Goal: Task Accomplishment & Management: Manage account settings

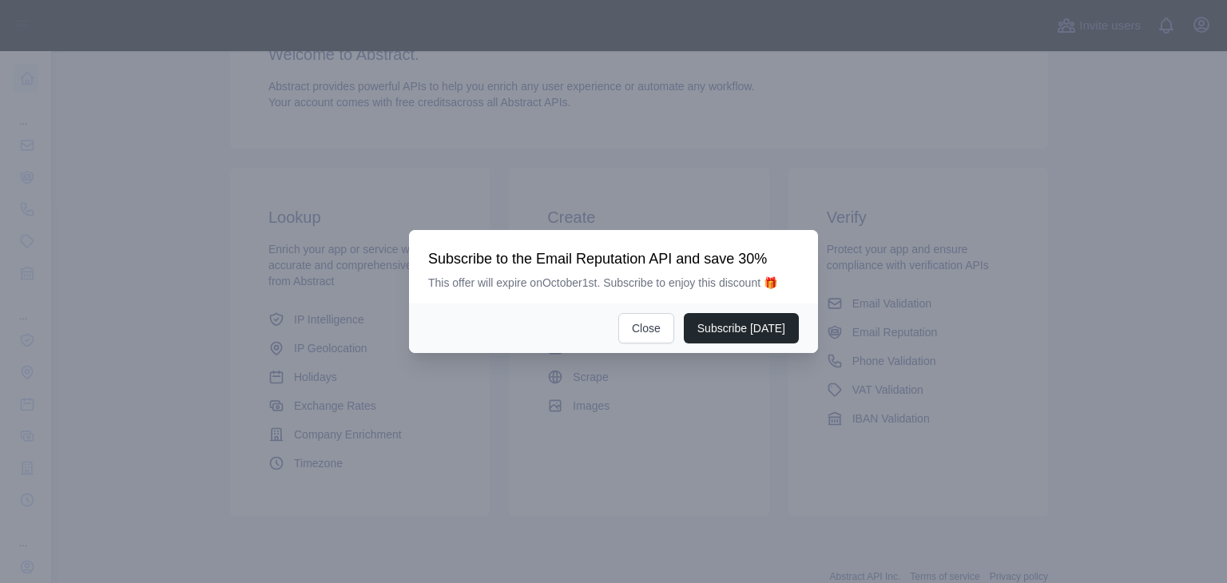
scroll to position [161, 0]
click at [669, 330] on button "Close" at bounding box center [646, 328] width 56 height 30
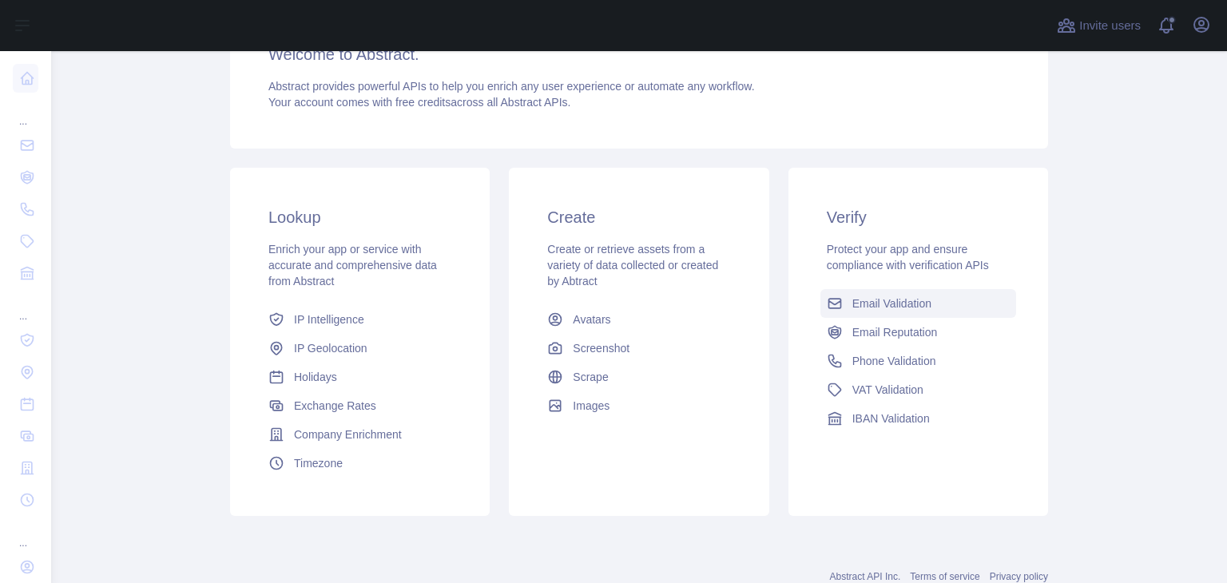
click at [860, 307] on span "Email Validation" at bounding box center [892, 304] width 79 height 16
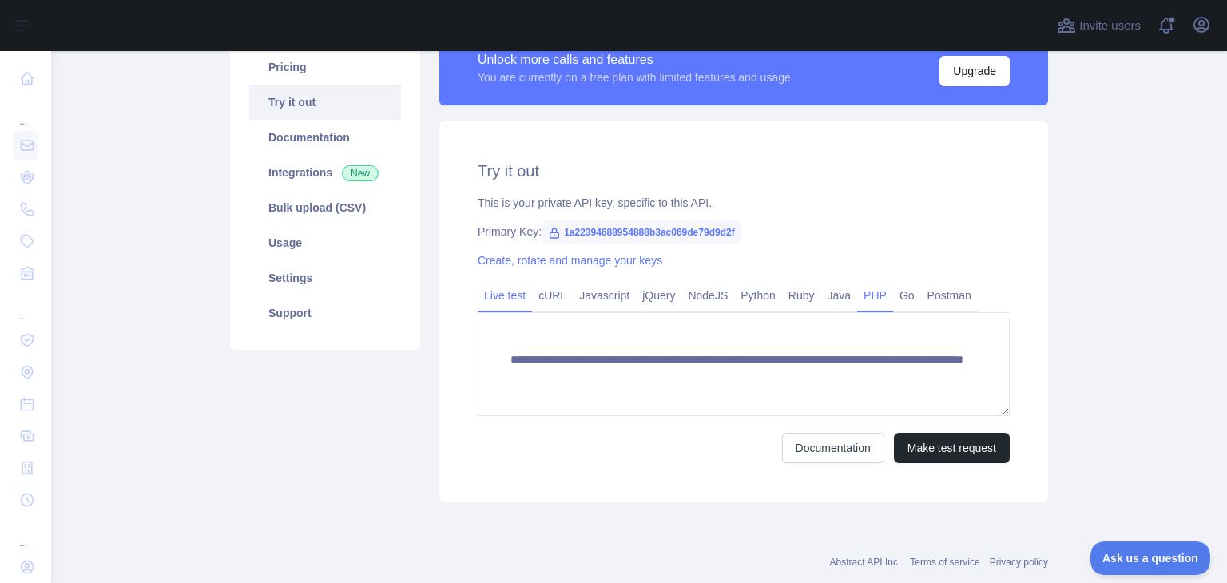
scroll to position [177, 0]
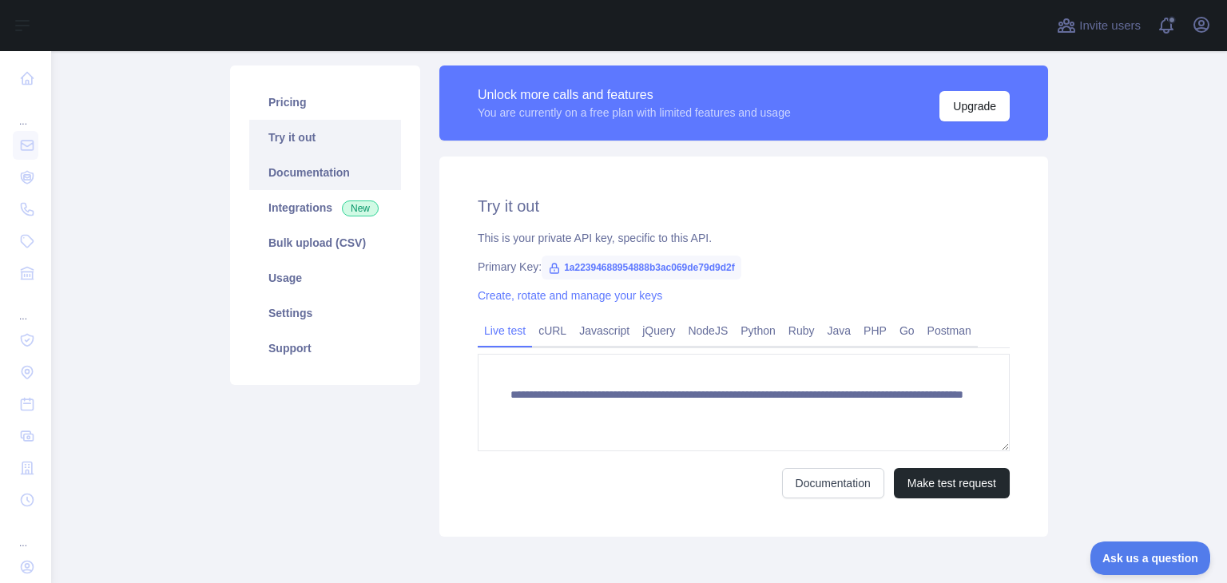
click at [290, 189] on link "Documentation" at bounding box center [325, 172] width 152 height 35
click at [548, 269] on icon at bounding box center [554, 268] width 13 height 13
click at [548, 238] on div "This is your private API key, specific to this API." at bounding box center [744, 238] width 532 height 16
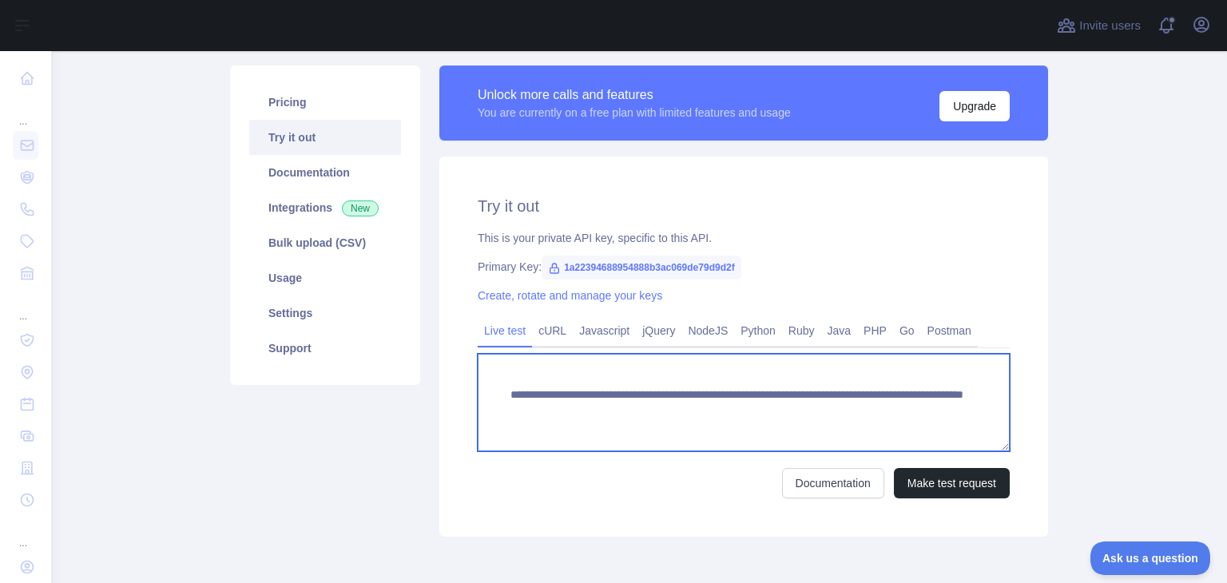
click at [594, 406] on textarea "**********" at bounding box center [744, 402] width 532 height 97
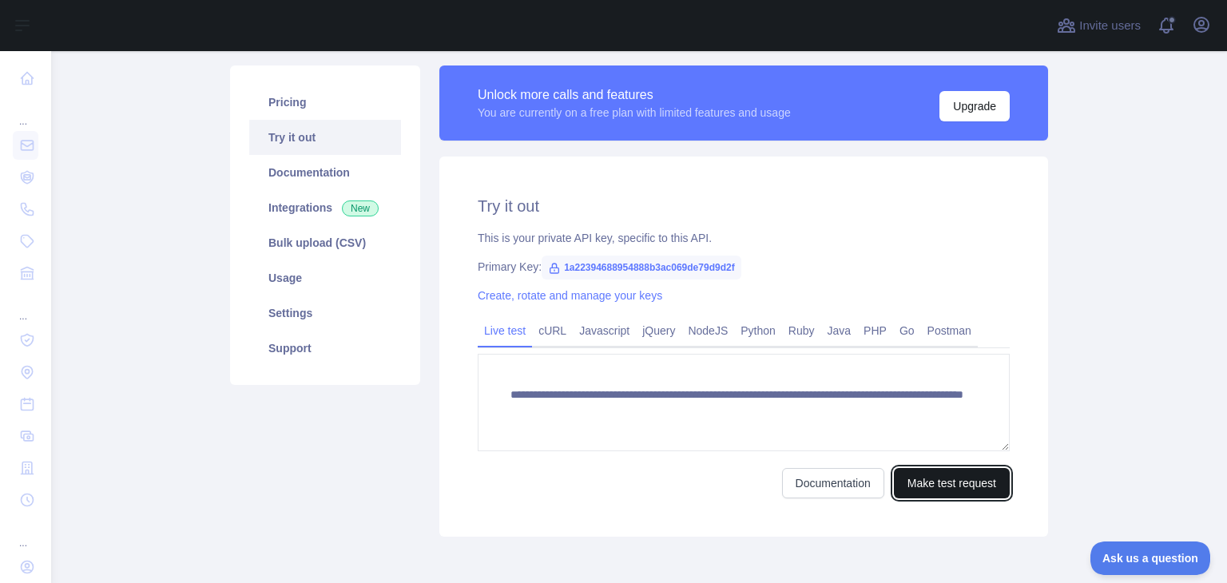
click at [911, 483] on button "Make test request" at bounding box center [952, 483] width 116 height 30
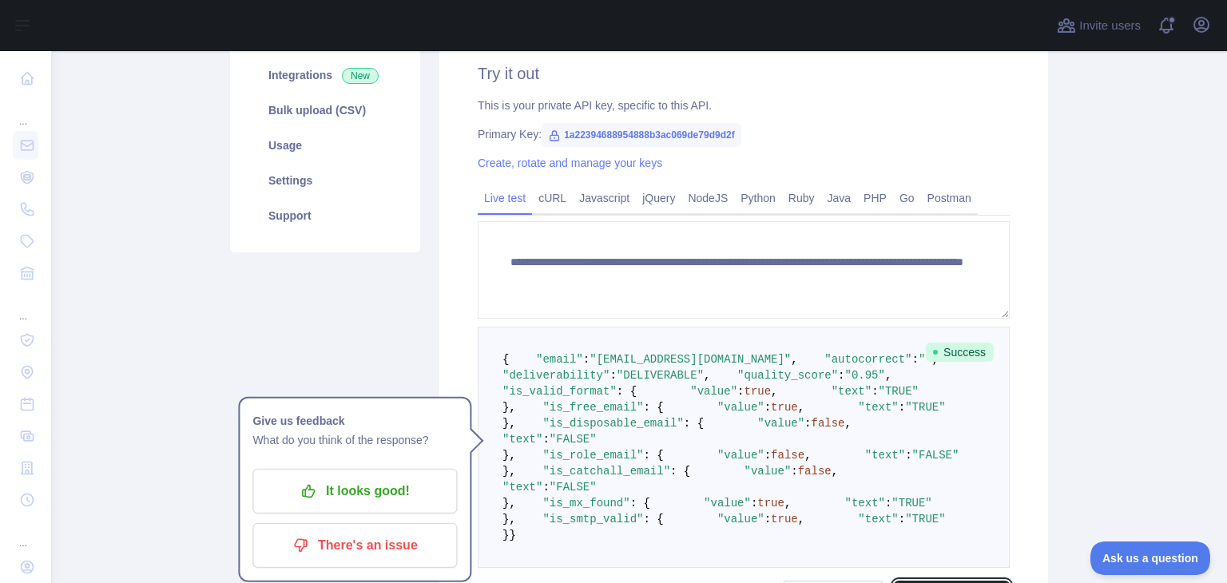
scroll to position [308, 0]
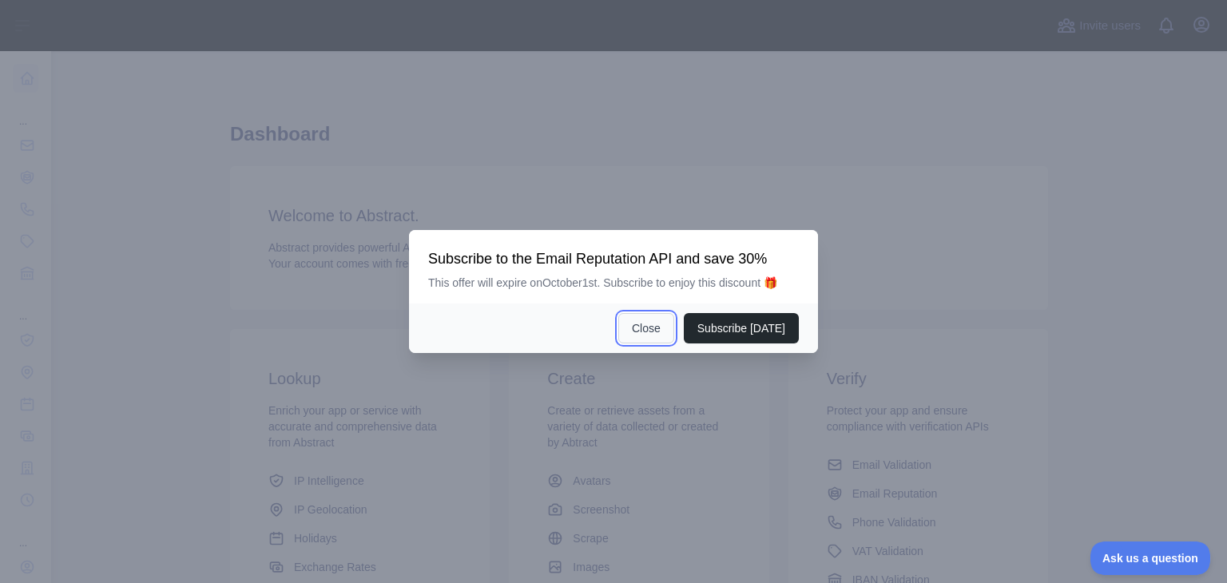
click at [654, 317] on button "Close" at bounding box center [646, 328] width 56 height 30
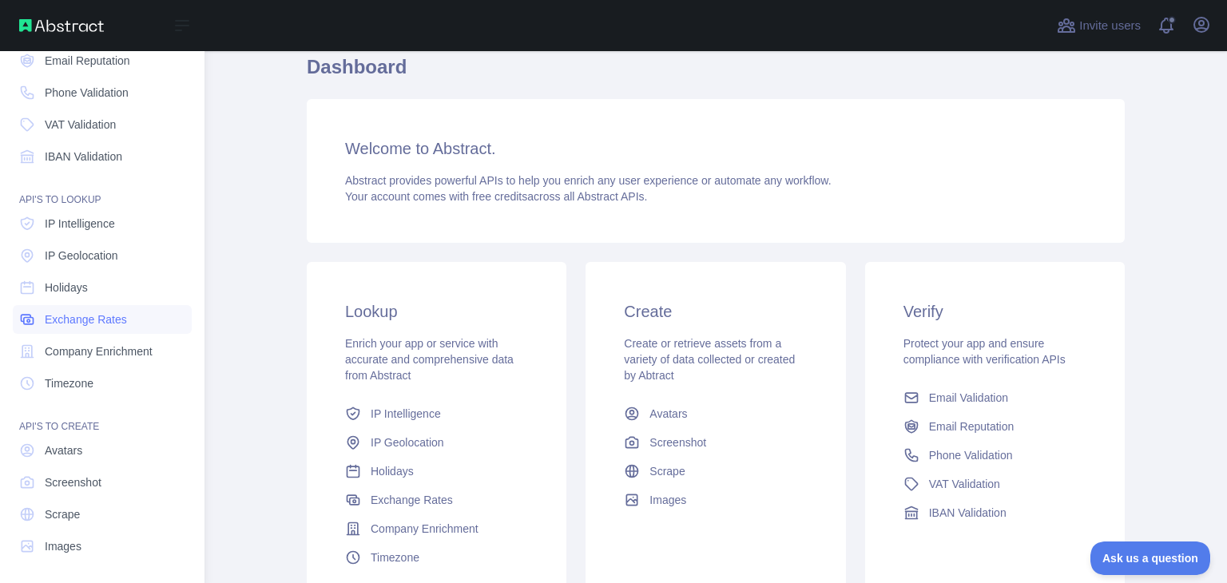
scroll to position [114, 0]
click at [66, 451] on span "Avatars" at bounding box center [64, 453] width 38 height 16
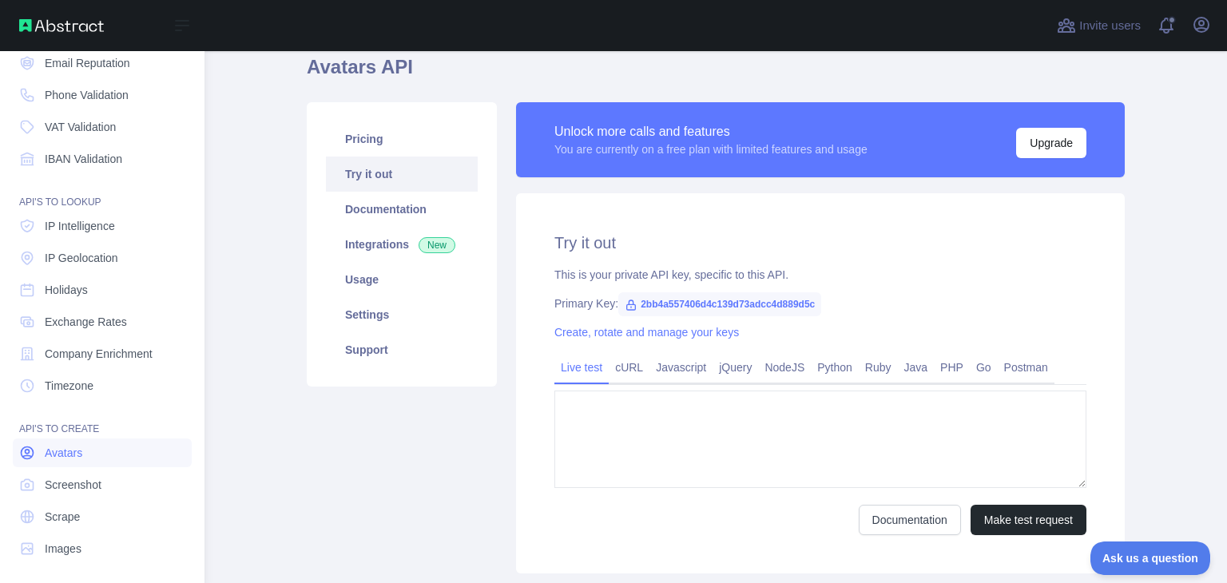
type textarea "**********"
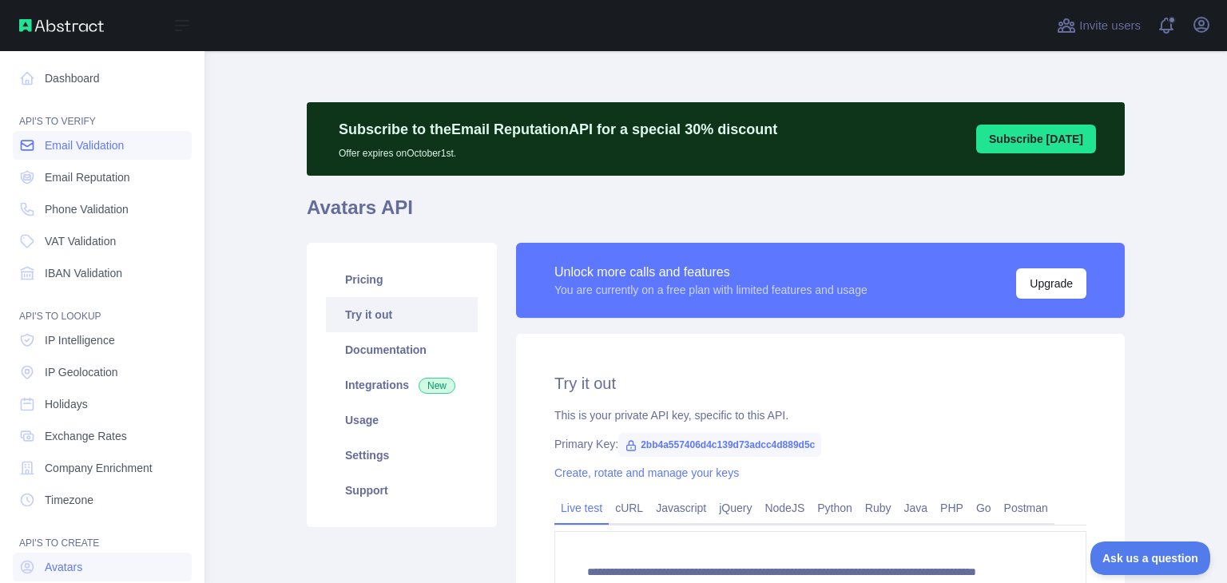
click at [97, 147] on span "Email Validation" at bounding box center [84, 145] width 79 height 16
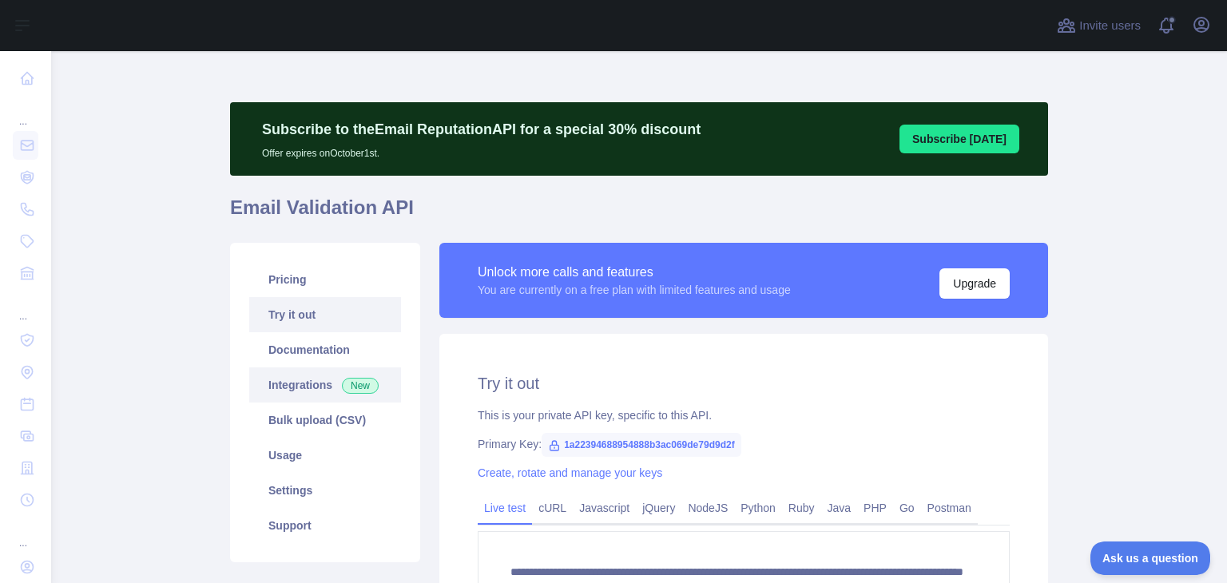
click at [308, 383] on link "Integrations New" at bounding box center [325, 385] width 152 height 35
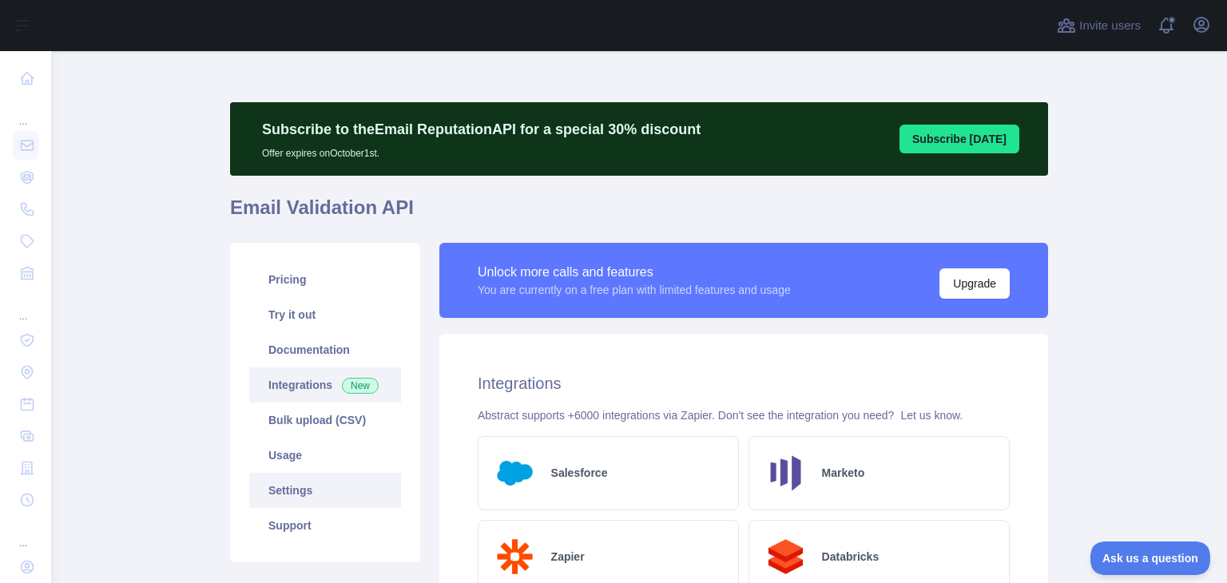
click at [304, 483] on link "Settings" at bounding box center [325, 490] width 152 height 35
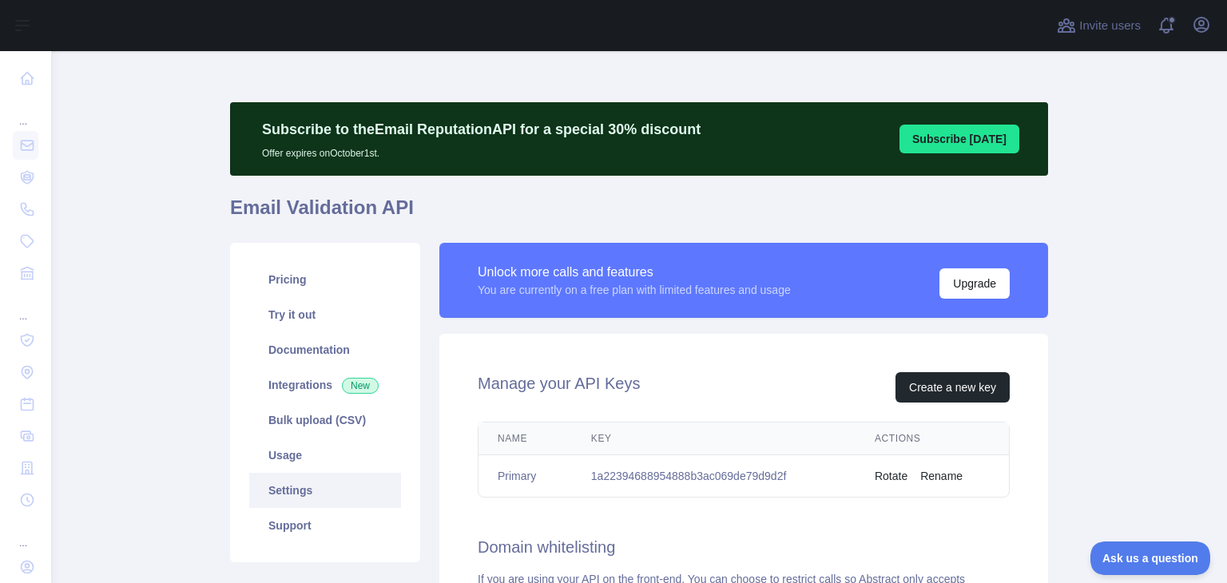
scroll to position [63, 0]
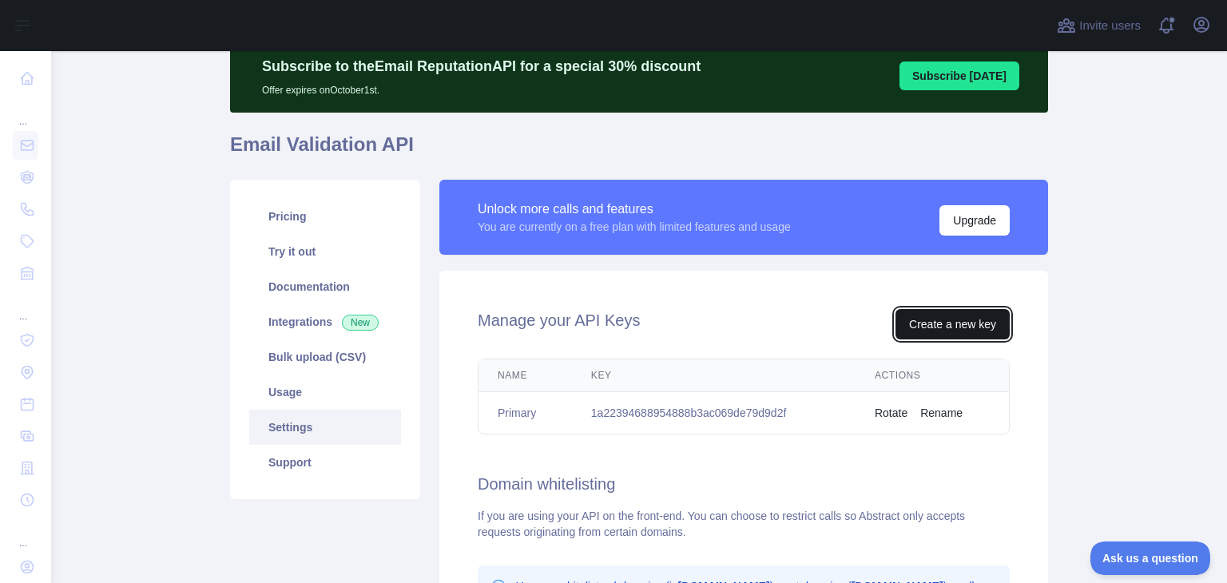
click at [921, 326] on button "Create a new key" at bounding box center [953, 324] width 114 height 30
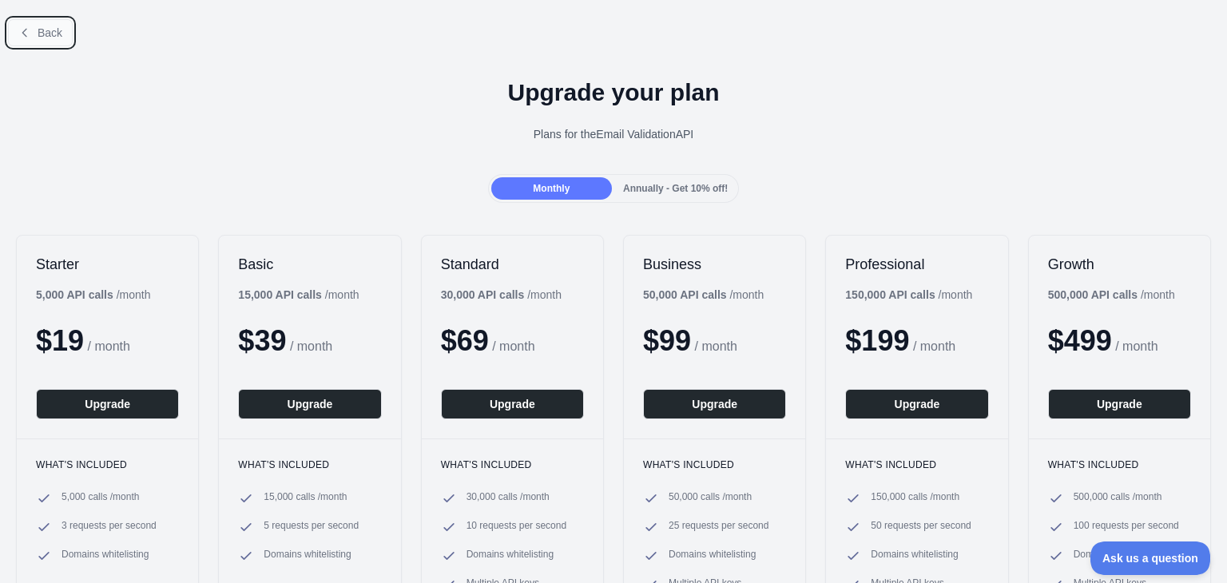
click at [34, 41] on button "Back" at bounding box center [40, 32] width 65 height 27
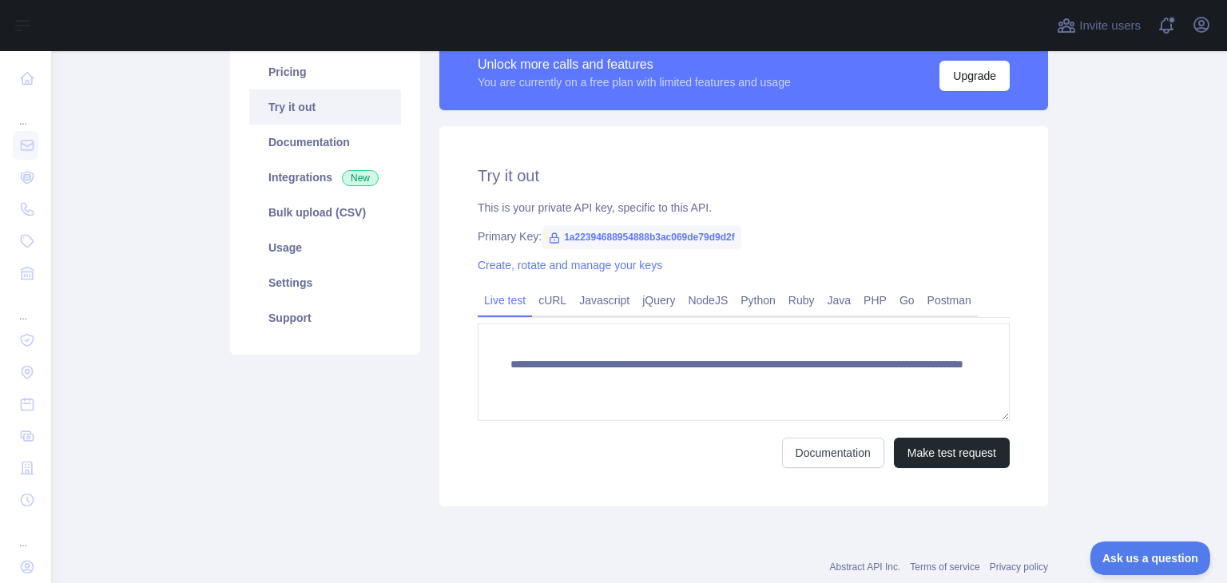
scroll to position [211, 0]
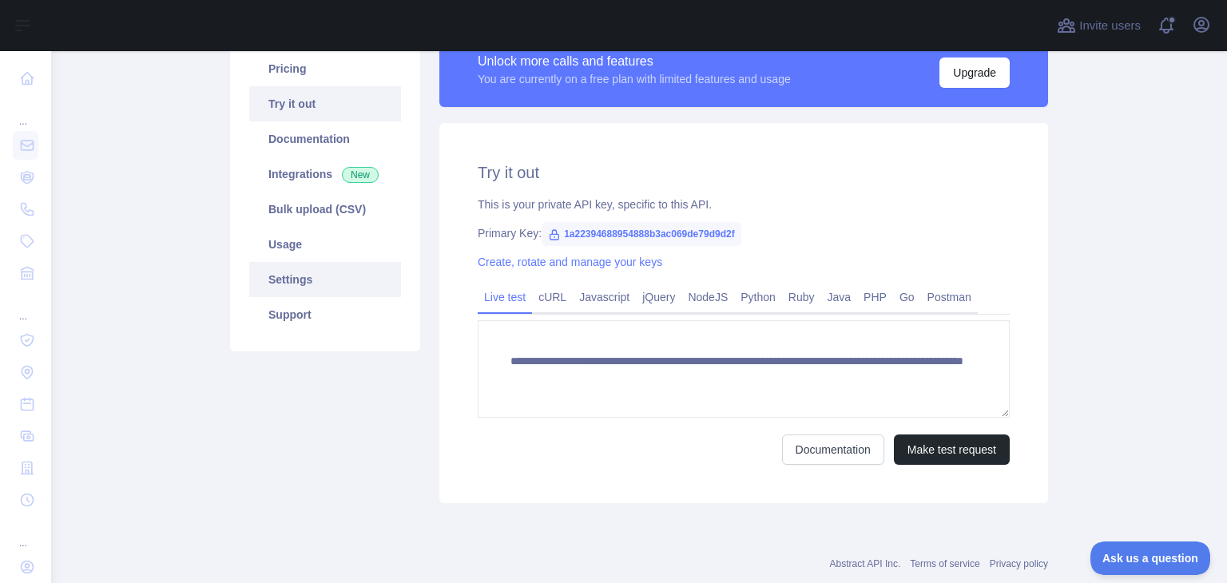
click at [281, 277] on link "Settings" at bounding box center [325, 279] width 152 height 35
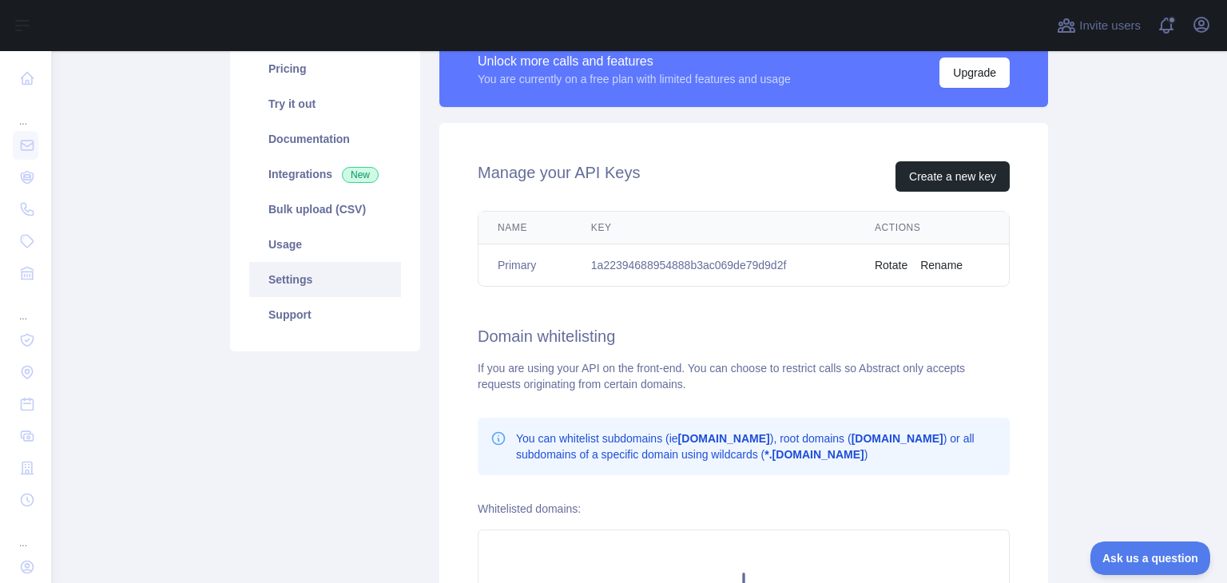
click at [747, 263] on td "1a22394688954888b3ac069de79d9d2f" at bounding box center [714, 266] width 284 height 42
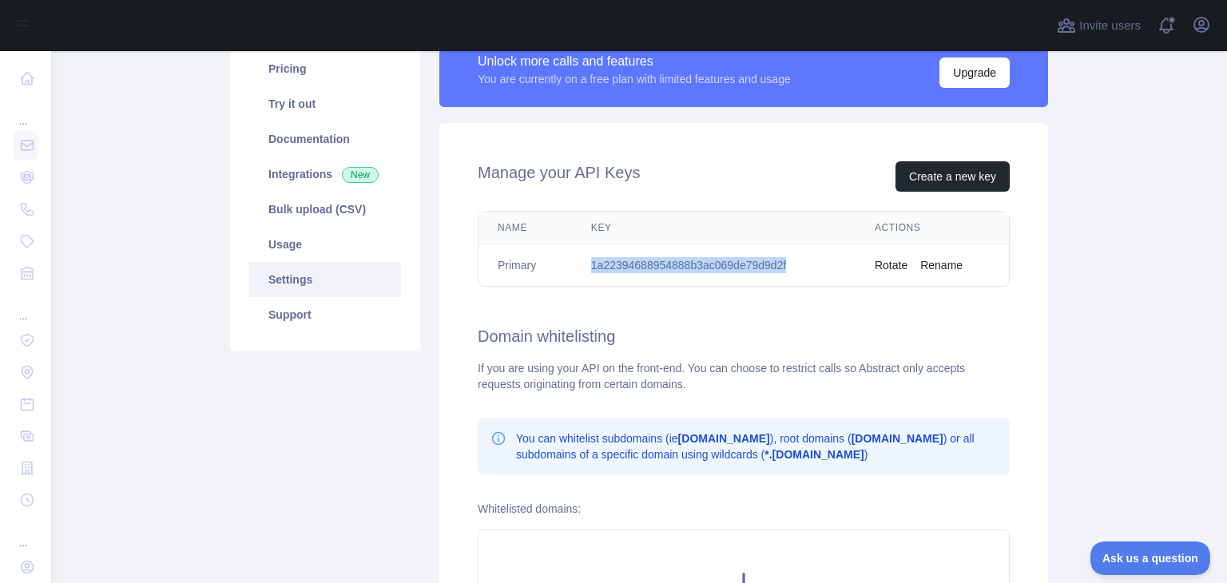
click at [875, 269] on button "Rotate" at bounding box center [891, 265] width 33 height 16
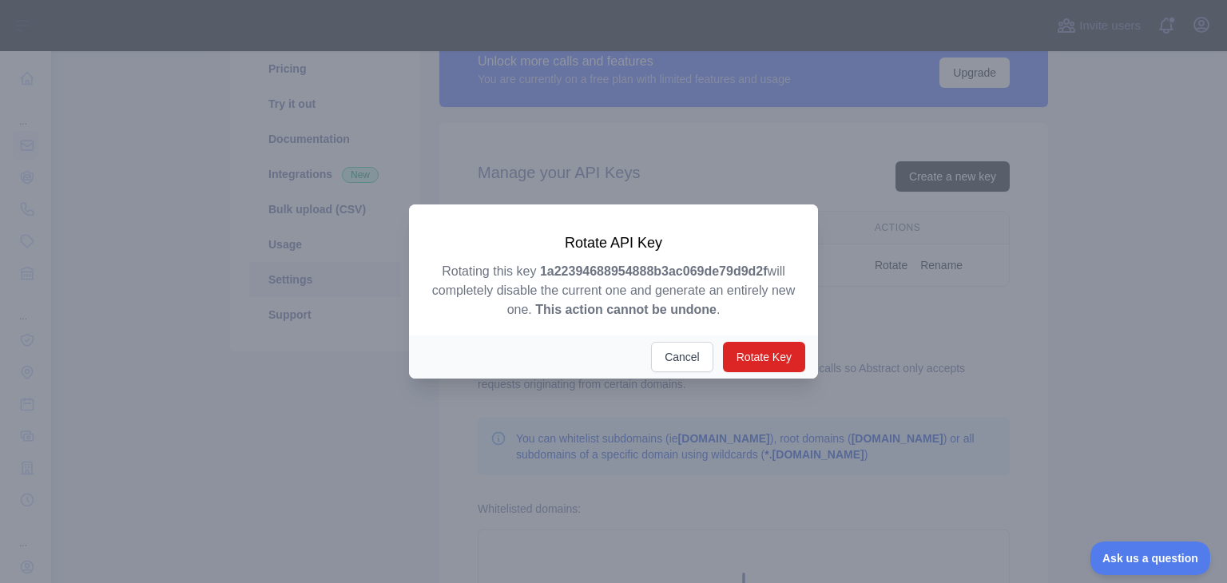
click at [875, 269] on div at bounding box center [613, 291] width 1227 height 583
click at [735, 359] on button "Rotate Key" at bounding box center [764, 357] width 82 height 30
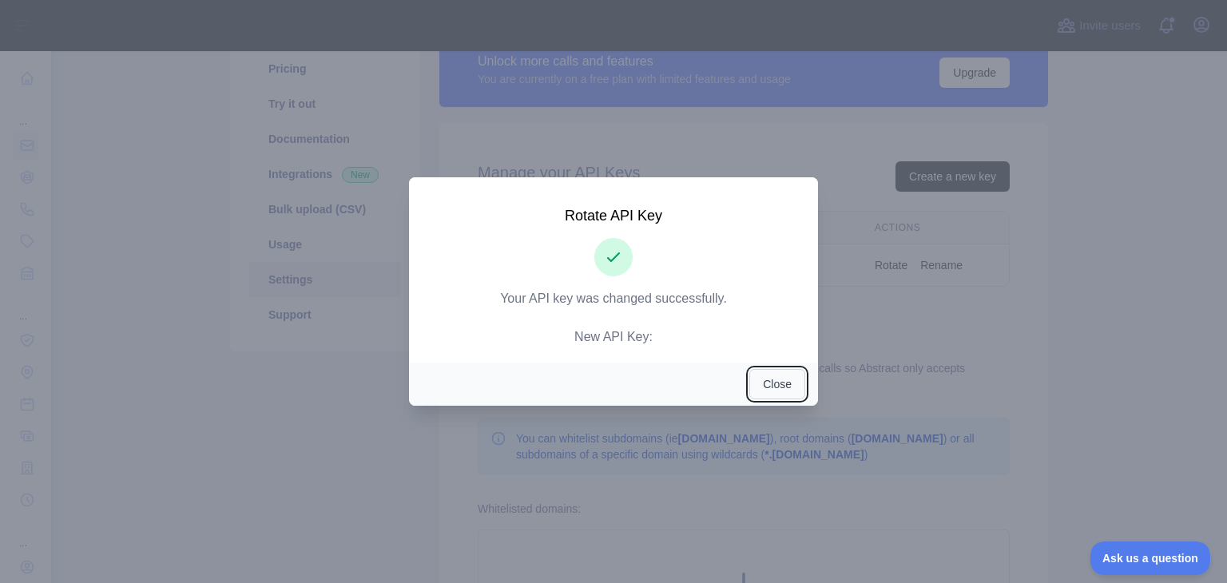
click at [770, 382] on button "Close" at bounding box center [778, 384] width 56 height 30
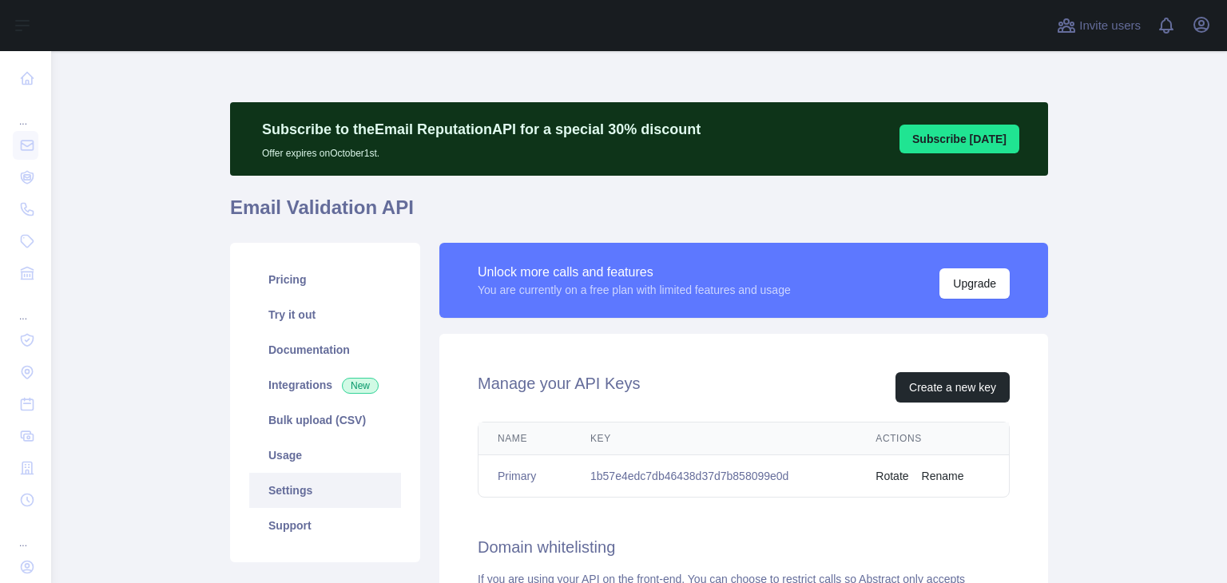
click at [723, 472] on td "1b57e4edc7db46438d37d7b858099e0d" at bounding box center [713, 476] width 285 height 42
copy td "1b57e4edc7db46438d37d7b858099e0d"
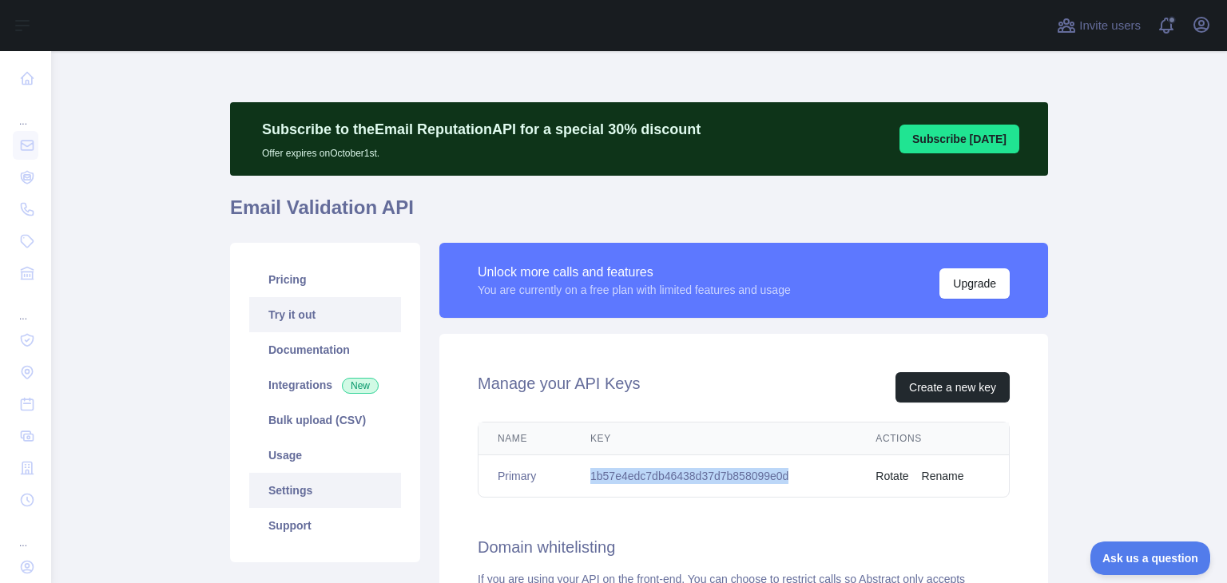
click at [310, 328] on link "Try it out" at bounding box center [325, 314] width 152 height 35
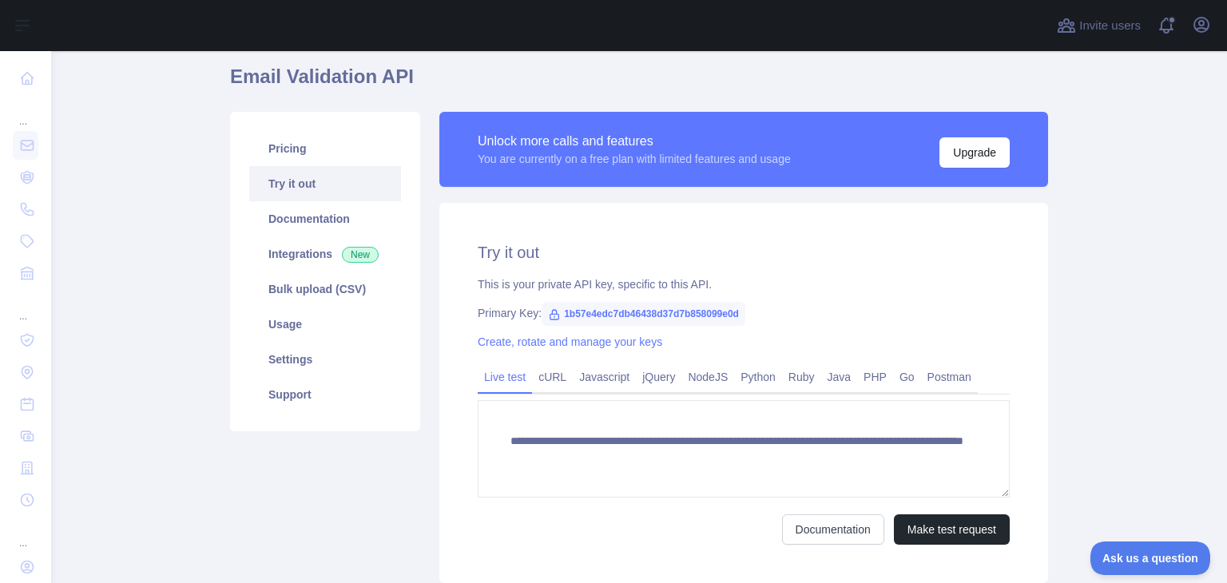
scroll to position [131, 0]
click at [569, 340] on link "Create, rotate and manage your keys" at bounding box center [570, 342] width 185 height 13
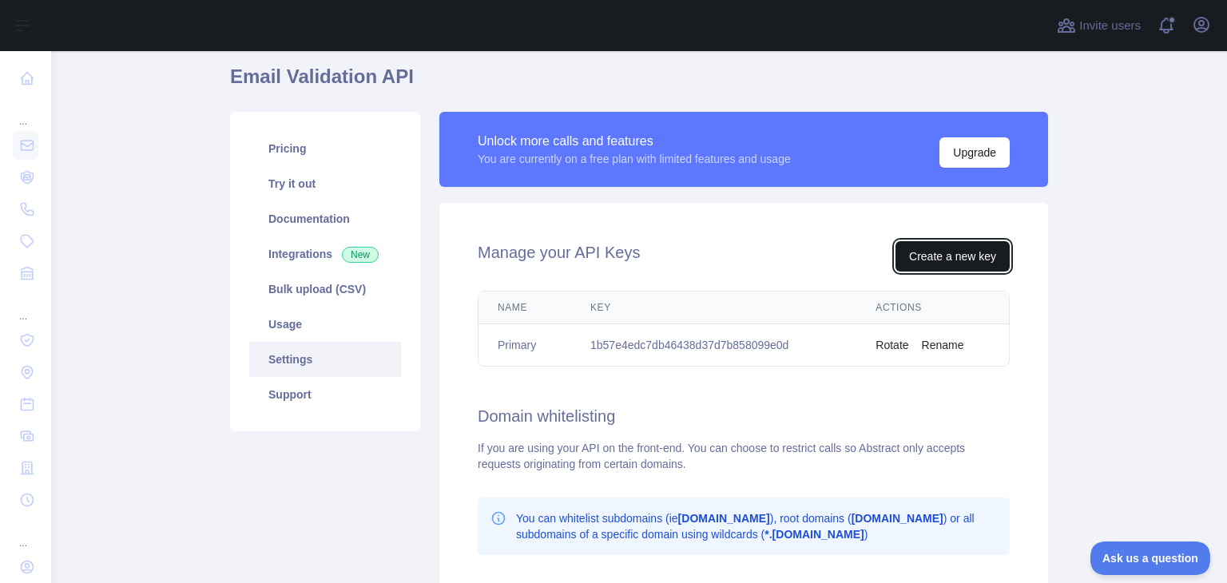
click at [932, 251] on button "Create a new key" at bounding box center [953, 256] width 114 height 30
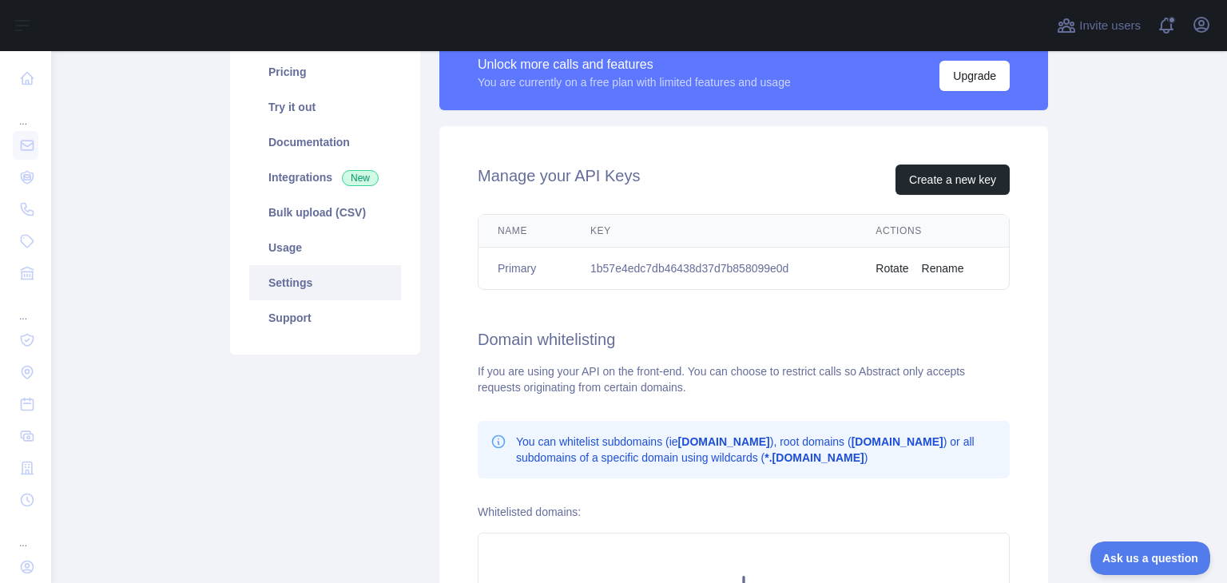
scroll to position [201, 0]
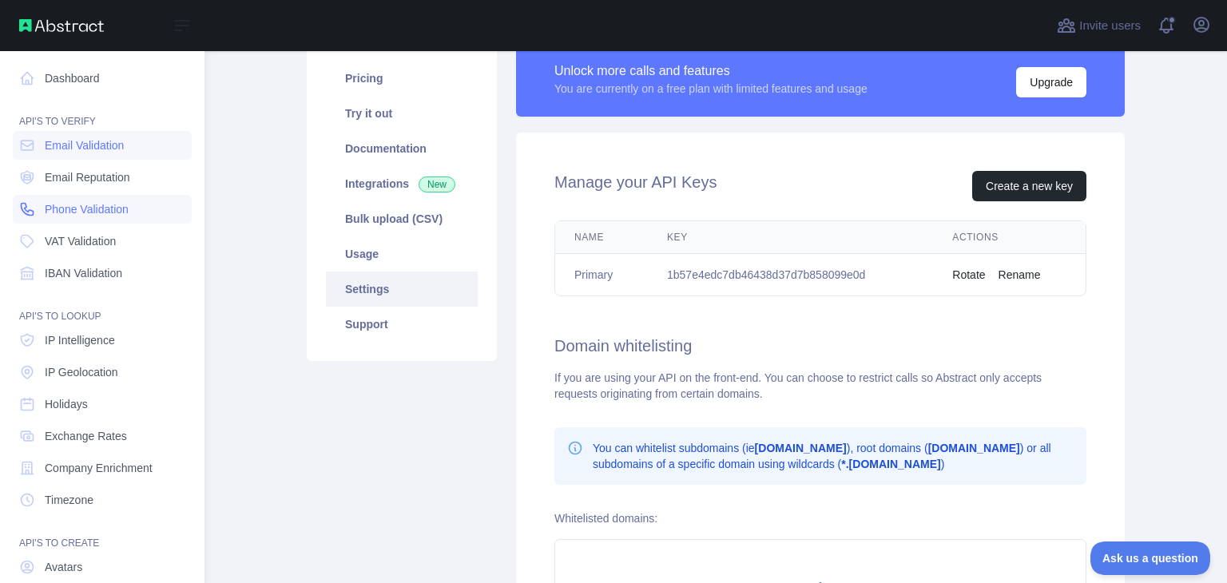
click at [88, 206] on span "Phone Validation" at bounding box center [87, 209] width 84 height 16
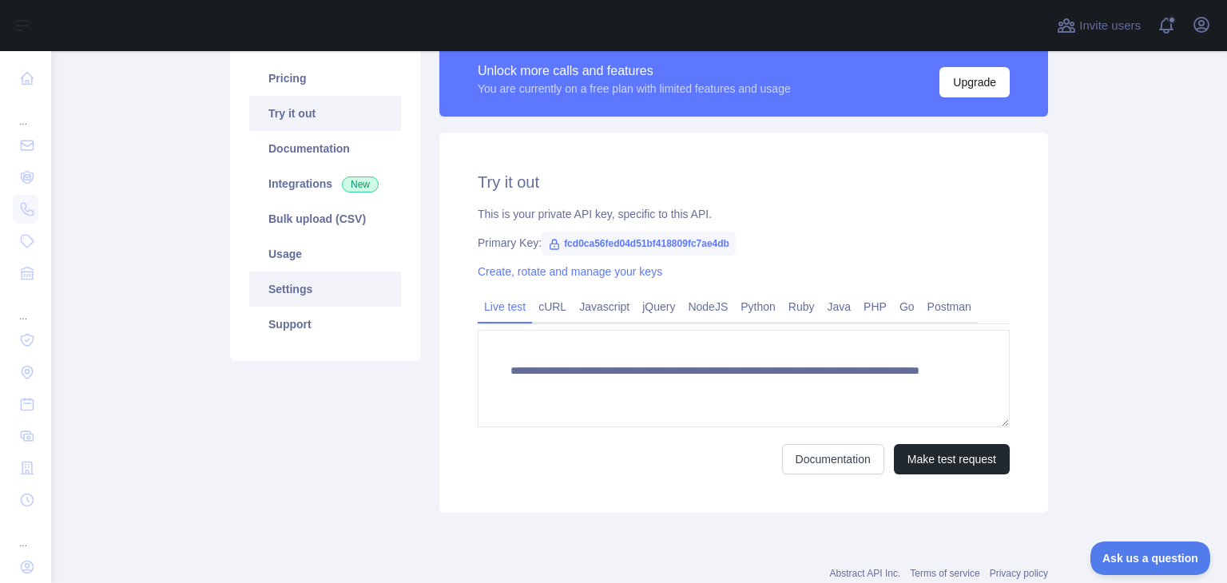
click at [313, 280] on link "Settings" at bounding box center [325, 289] width 152 height 35
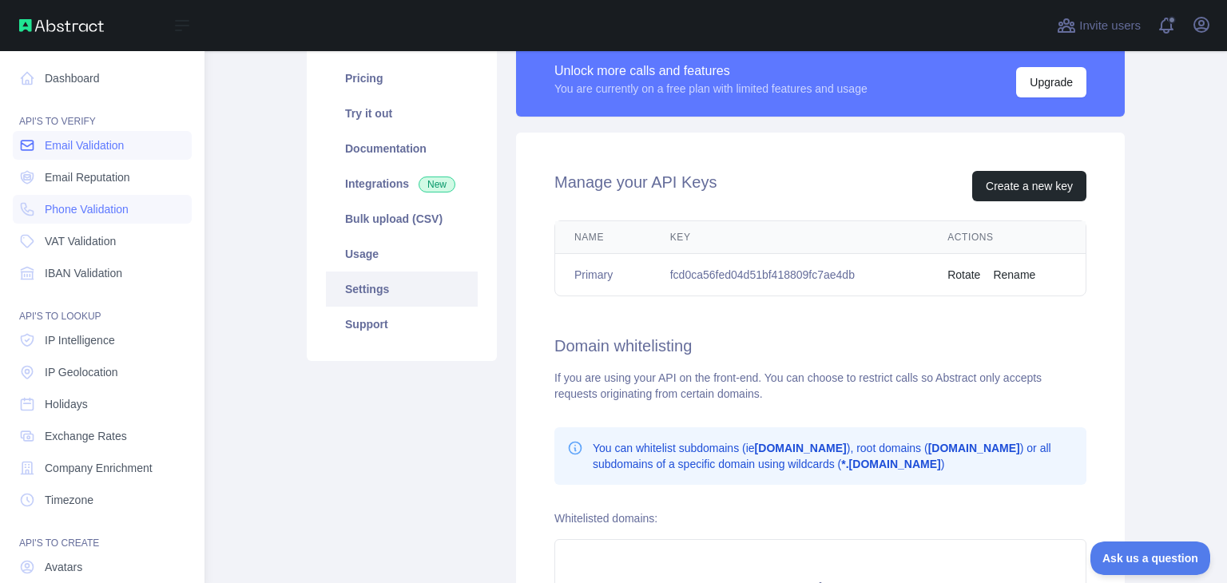
click at [74, 148] on span "Email Validation" at bounding box center [84, 145] width 79 height 16
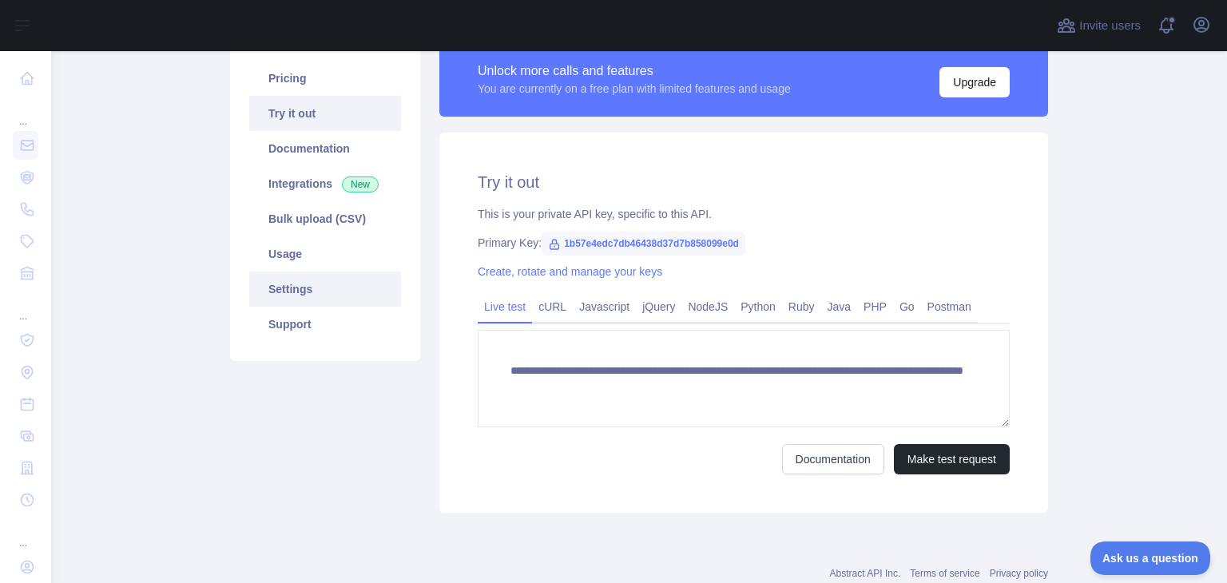
click at [316, 290] on link "Settings" at bounding box center [325, 289] width 152 height 35
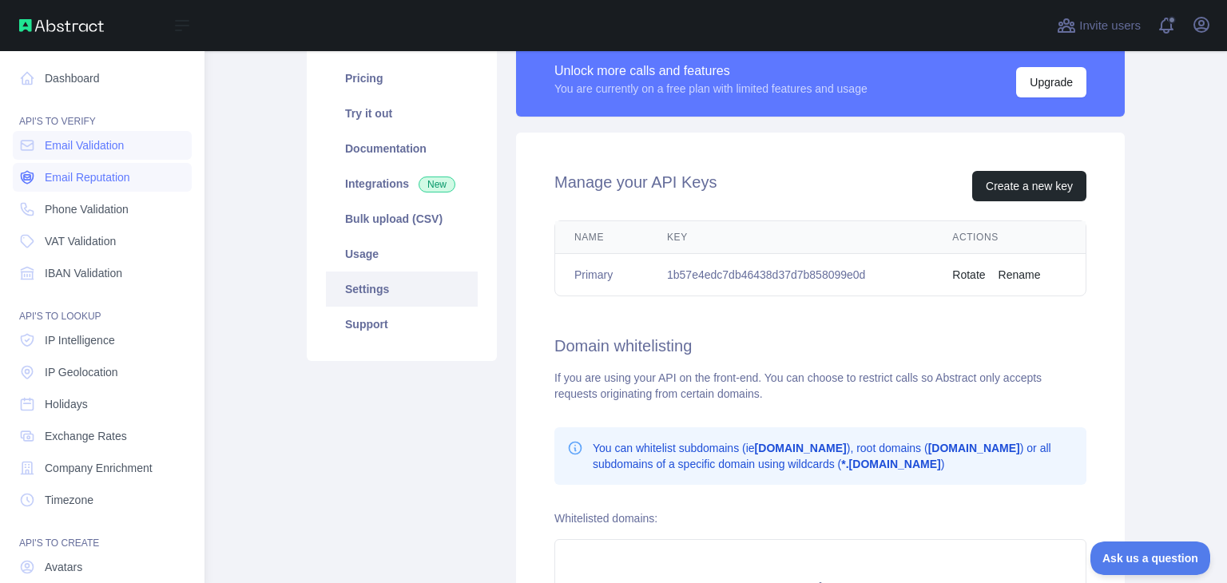
click at [75, 178] on span "Email Reputation" at bounding box center [87, 177] width 85 height 16
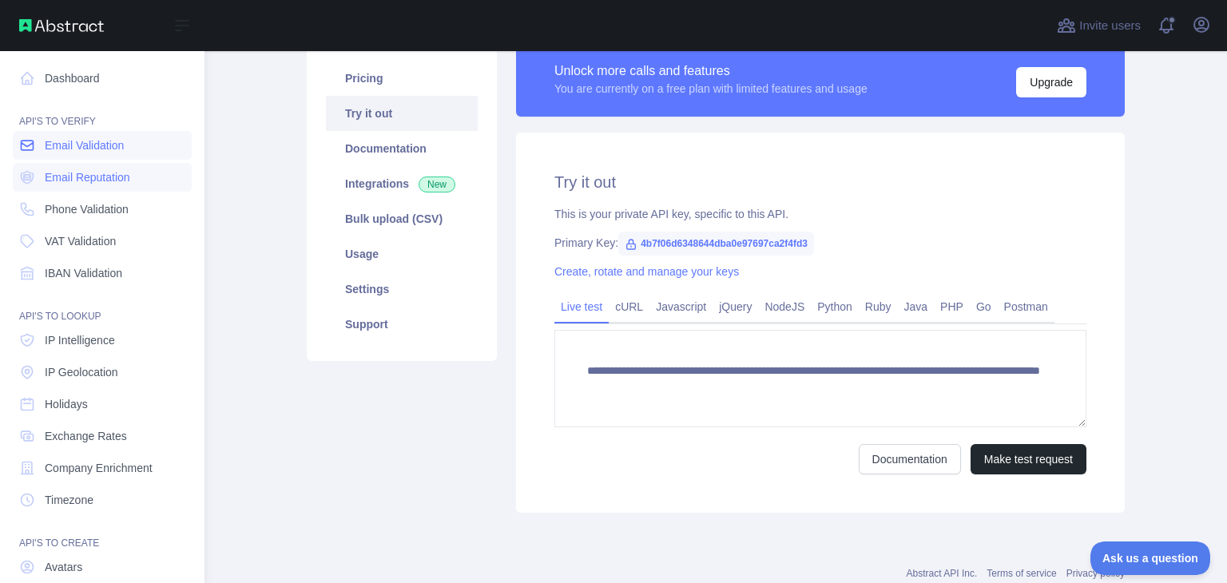
click at [74, 146] on span "Email Validation" at bounding box center [84, 145] width 79 height 16
